Goal: Find specific page/section

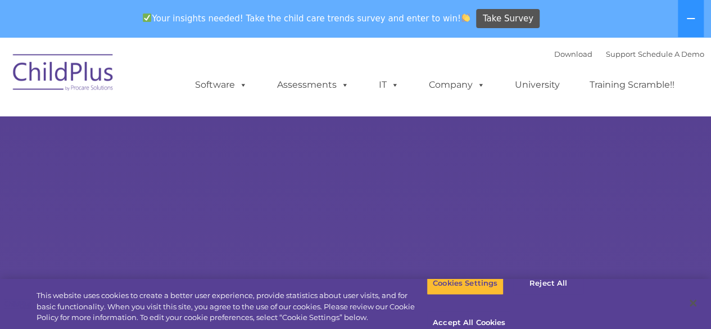
select select "MEDIUM"
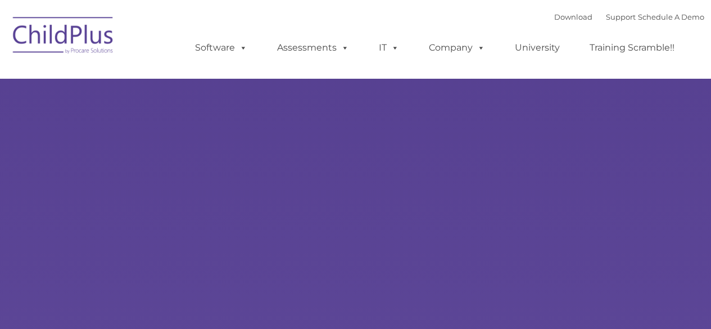
type input ""
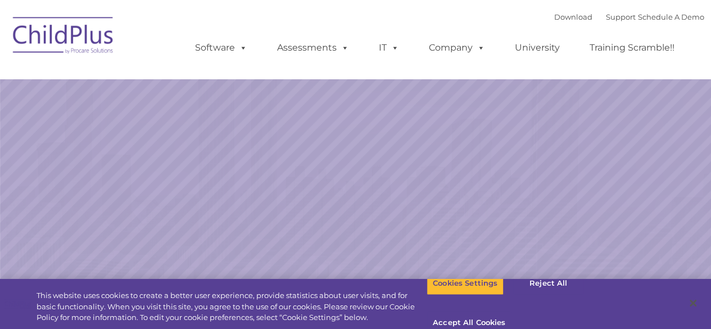
select select "MEDIUM"
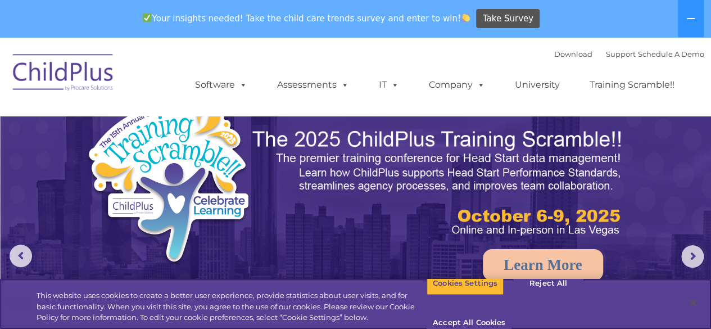
drag, startPoint x: 716, startPoint y: 48, endPoint x: 715, endPoint y: -31, distance: 78.7
